Goal: Navigation & Orientation: Find specific page/section

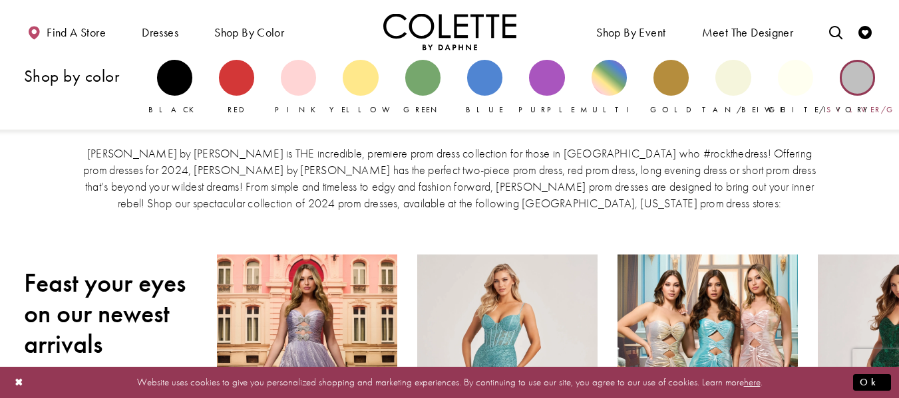
click at [855, 80] on div "Primary block" at bounding box center [856, 77] width 35 height 35
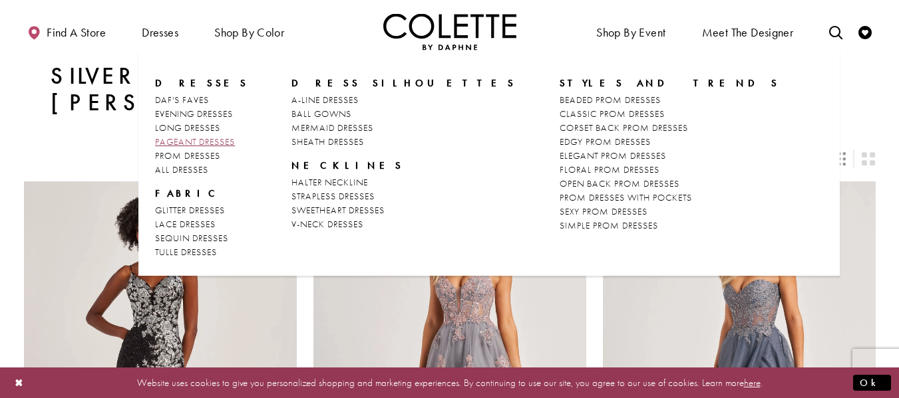
click at [222, 144] on span "PAGEANT DRESSES" at bounding box center [195, 142] width 80 height 12
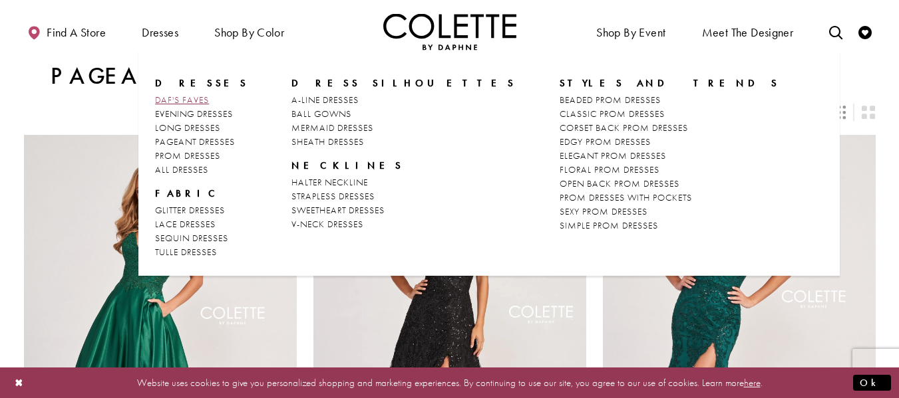
click at [183, 100] on span "DAF'S FAVES" at bounding box center [182, 100] width 54 height 12
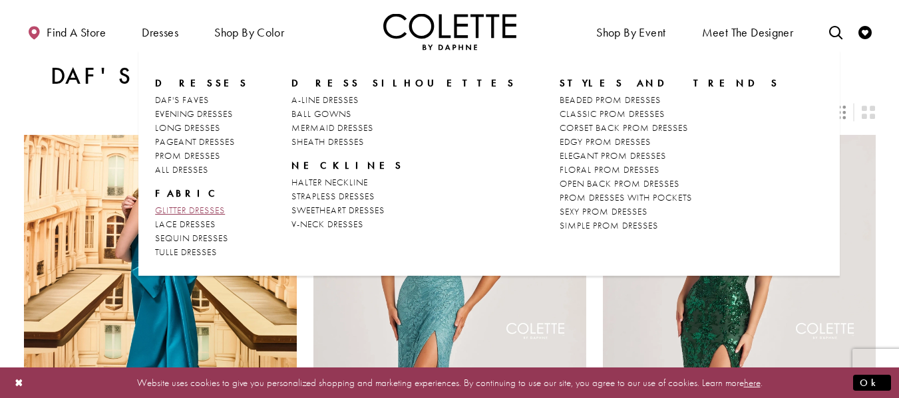
click at [186, 206] on span "GLITTER DRESSES" at bounding box center [190, 210] width 70 height 12
